Goal: Task Accomplishment & Management: Complete application form

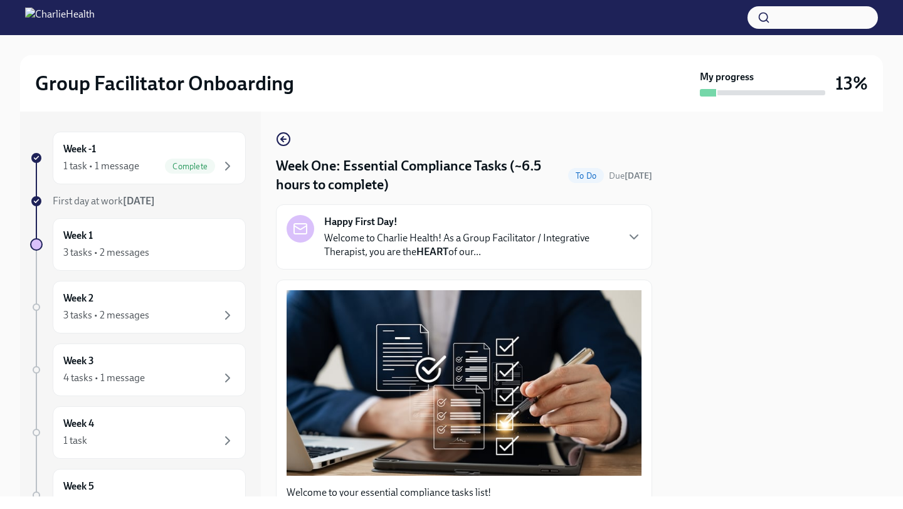
click at [738, 298] on div at bounding box center [775, 304] width 216 height 385
drag, startPoint x: 702, startPoint y: 260, endPoint x: 621, endPoint y: 503, distance: 256.7
click at [620, 507] on div "Group Facilitator Onboarding My progress 13% Week -1 1 task • 1 message Complet…" at bounding box center [451, 254] width 903 height 509
click at [632, 248] on div "Happy First Day! Welcome to Charlie Health! As a Group Facilitator / Integrativ…" at bounding box center [464, 237] width 355 height 44
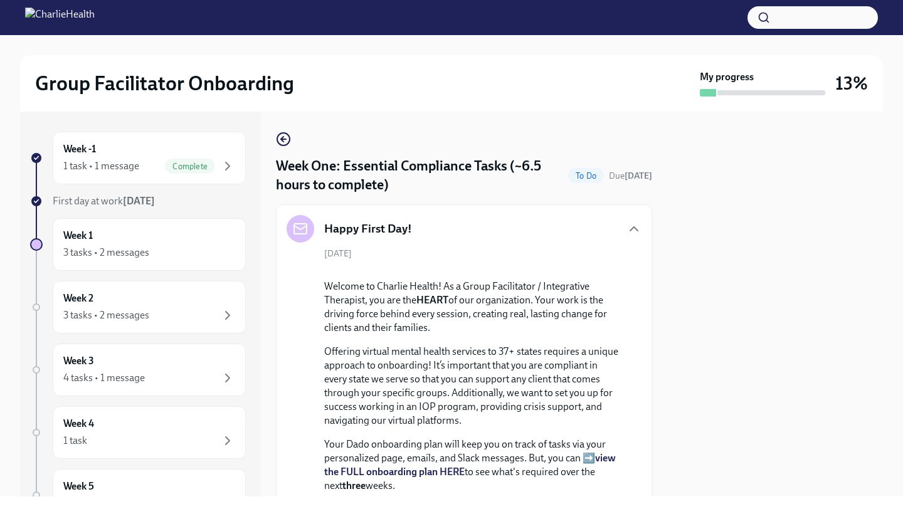
click at [630, 331] on div "[DATE] Welcome to Charlie Health! As a Group Facilitator / Integrative Therapis…" at bounding box center [464, 472] width 355 height 448
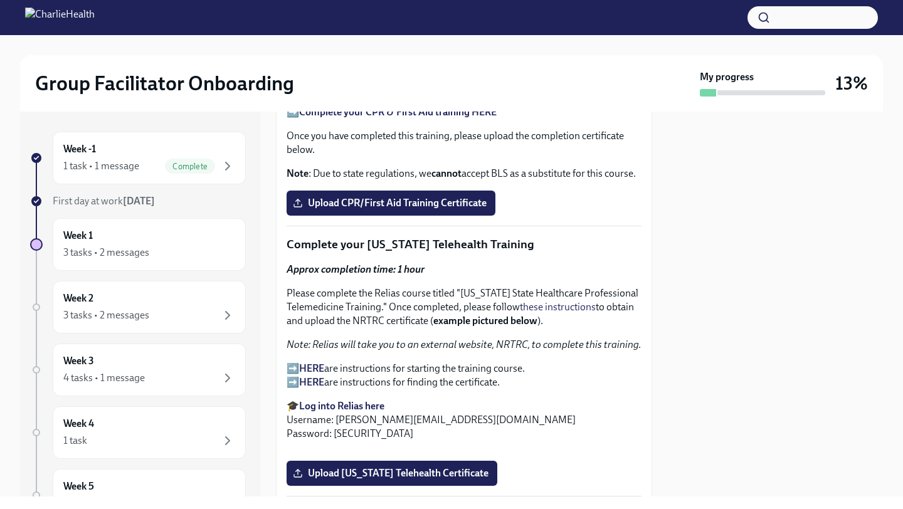
scroll to position [2383, 0]
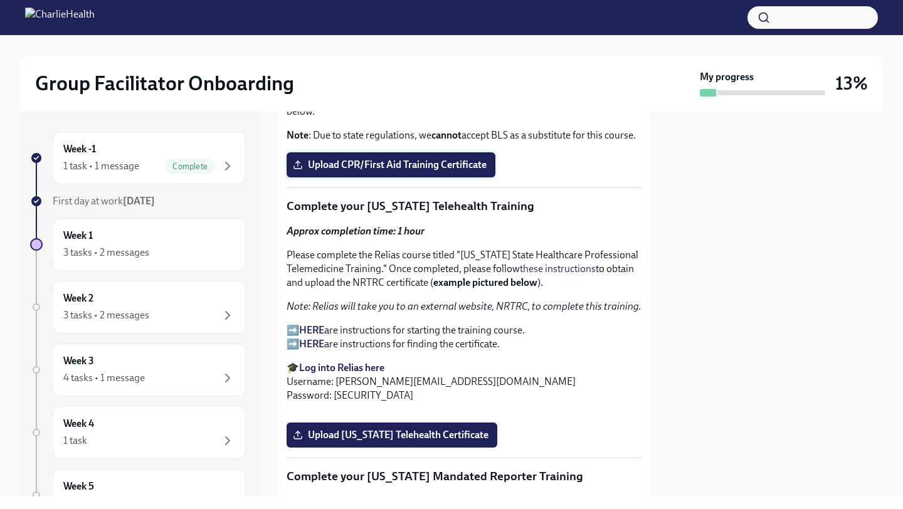
click at [455, 171] on span "Upload CPR/First Aid Training Certificate" at bounding box center [390, 165] width 191 height 13
click at [0, 0] on input "Upload CPR/First Aid Training Certificate" at bounding box center [0, 0] width 0 height 0
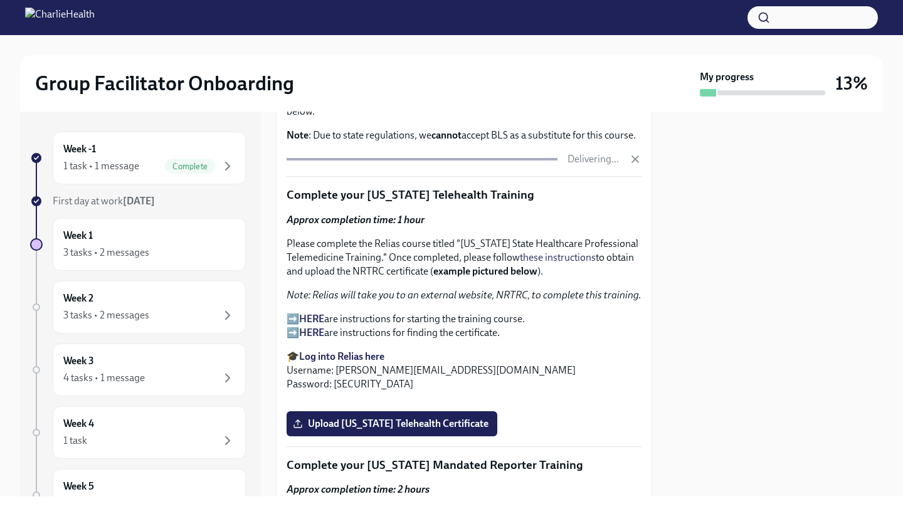
click at [582, 278] on p "Please complete the Relias course titled "[US_STATE] State Healthcare Professio…" at bounding box center [464, 257] width 355 height 41
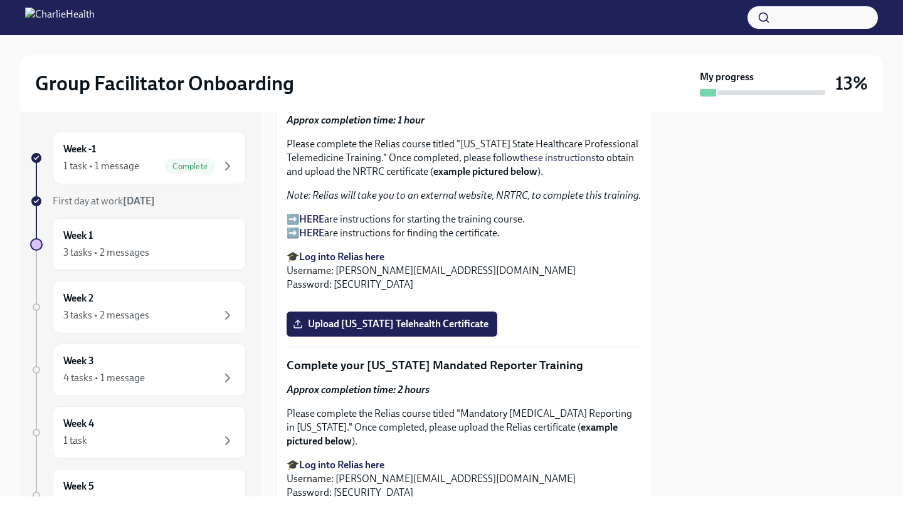
scroll to position [2520, 0]
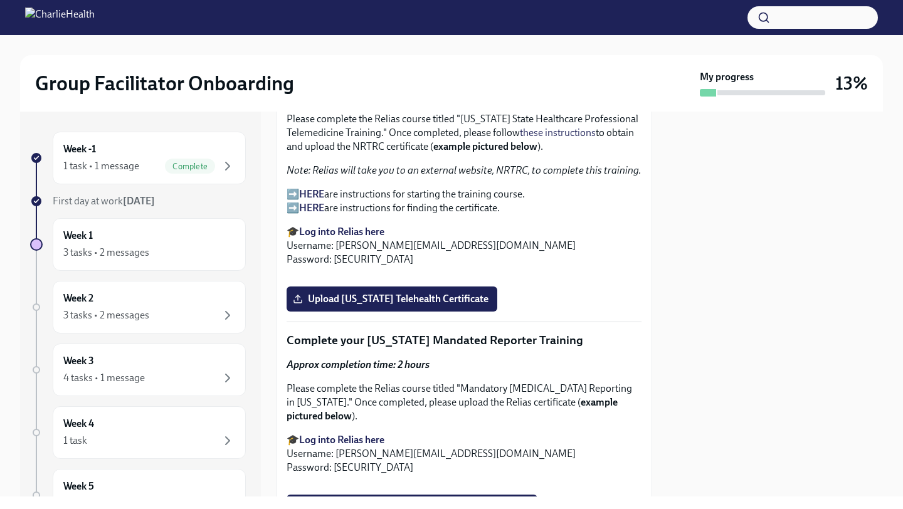
click at [571, 139] on link "these instructions" at bounding box center [558, 133] width 76 height 12
click at [327, 238] on strong "Log into Relias here" at bounding box center [341, 232] width 85 height 12
click at [351, 238] on strong "Log into Relias here" at bounding box center [341, 232] width 85 height 12
drag, startPoint x: 481, startPoint y: 374, endPoint x: 339, endPoint y: 372, distance: 142.4
click at [339, 267] on p "🎓 Log into Relias here Username: [EMAIL_ADDRESS][DOMAIN_NAME] Password: [SECURI…" at bounding box center [464, 245] width 355 height 41
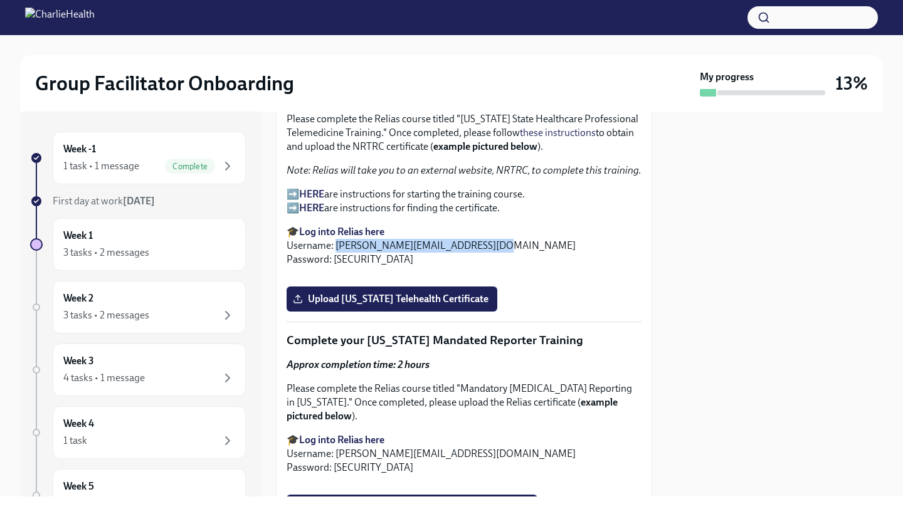
click at [373, 267] on p "🎓 Log into Relias here Username: [EMAIL_ADDRESS][DOMAIN_NAME] Password: [SECURI…" at bounding box center [464, 245] width 355 height 41
